Goal: Task Accomplishment & Management: Manage account settings

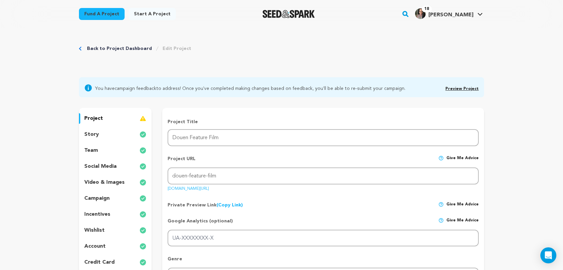
scroll to position [29, 0]
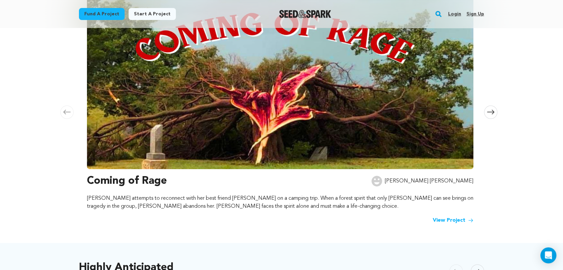
scroll to position [74, 0]
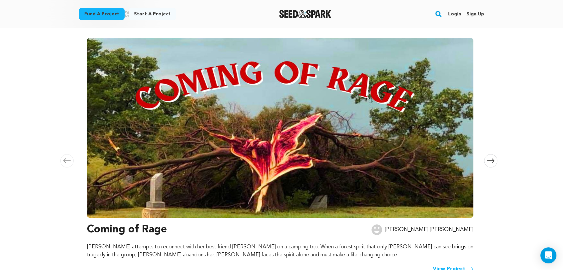
click at [455, 14] on link "Login" at bounding box center [454, 14] width 13 height 11
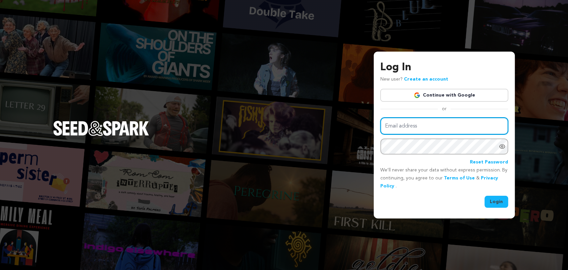
click at [417, 128] on input "Email address" at bounding box center [445, 126] width 128 height 17
type input "alysciac@gmail.com"
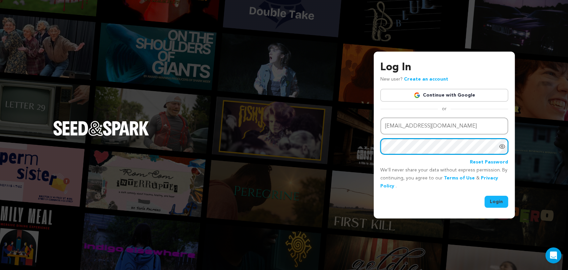
click at [485, 196] on button "Login" at bounding box center [497, 202] width 24 height 12
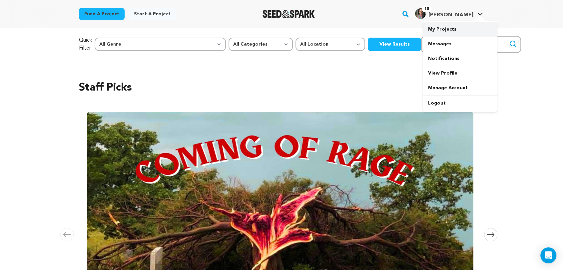
click at [447, 32] on link "My Projects" at bounding box center [460, 29] width 75 height 15
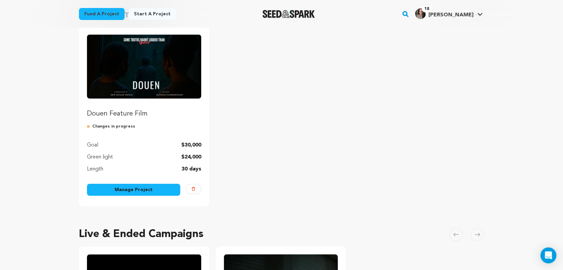
scroll to position [74, 0]
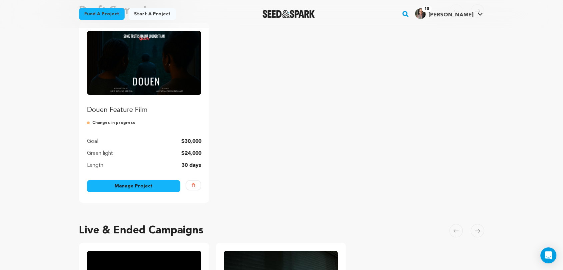
click at [147, 183] on link "Manage Project" at bounding box center [133, 186] width 93 height 12
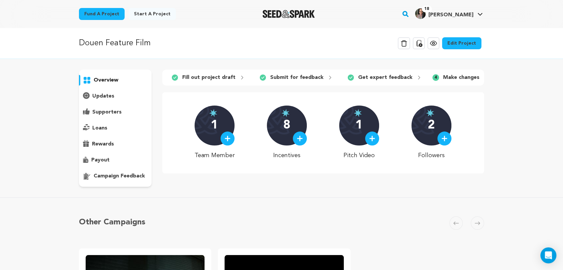
click at [461, 40] on link "Edit Project" at bounding box center [461, 43] width 39 height 12
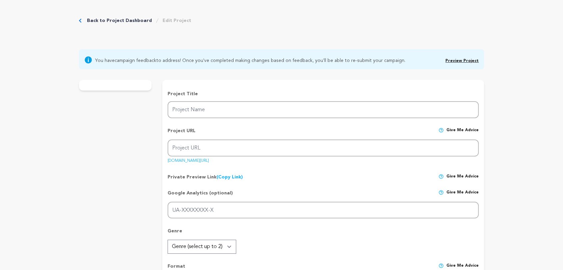
type input "Douen Feature Film"
type input "douen-feature-film"
type input "[PERSON_NAME] must face her family’s dark past when supernatural entities force…"
type textarea "Folklore isn’t just myth. It’s memory. DOUEN is a Caribbean horror story rooted…"
type textarea "As a [DEMOGRAPHIC_DATA] filmmaker, I’m creating DOUEN to preserve a Caribbean f…"
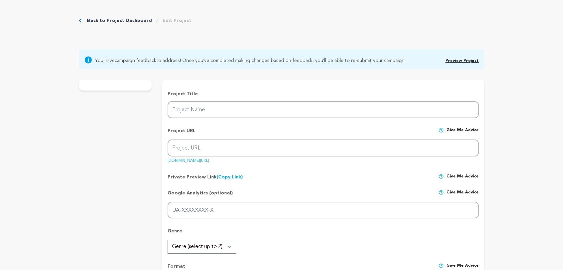
type textarea "Women in Film & Video (WIFV) is the fiscal sponsor for this project. Note: DOUE…"
radio input "true"
